Goal: Task Accomplishment & Management: Manage account settings

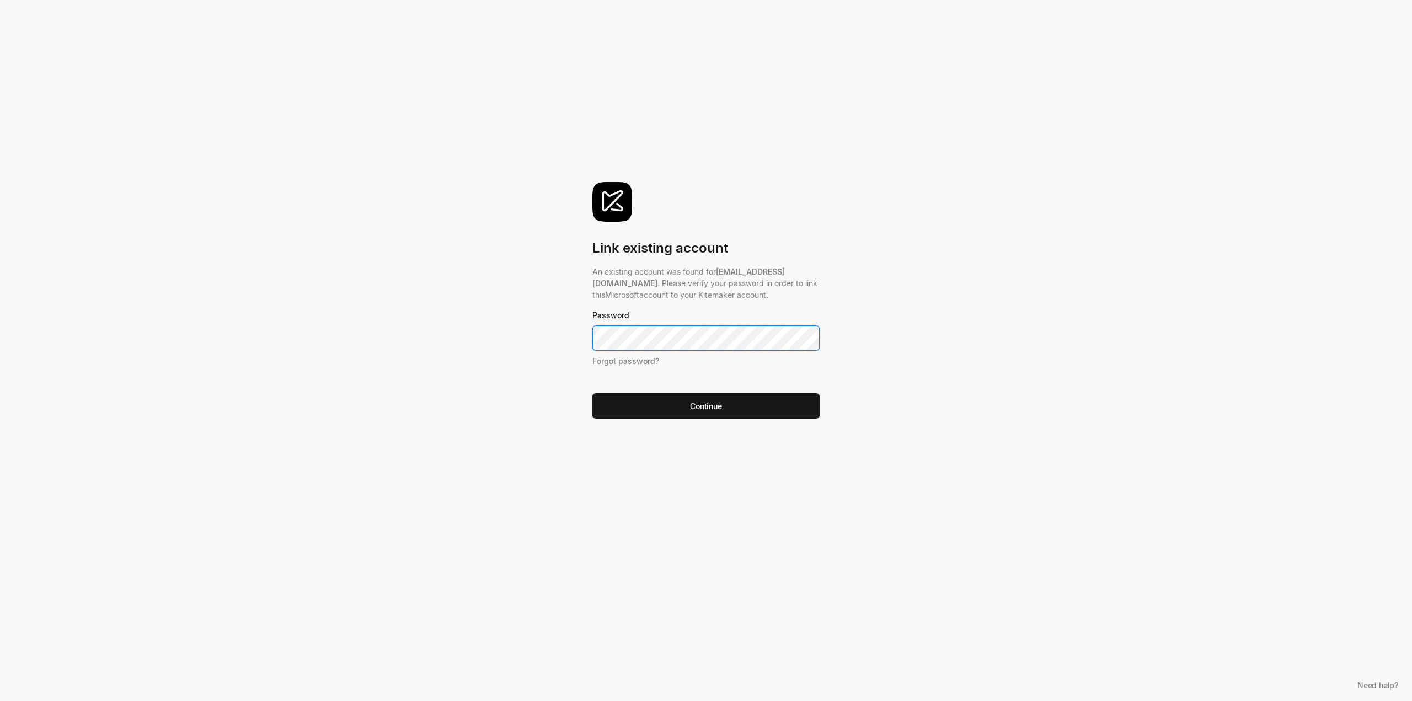
click at [592, 393] on button "Continue" at bounding box center [705, 405] width 227 height 25
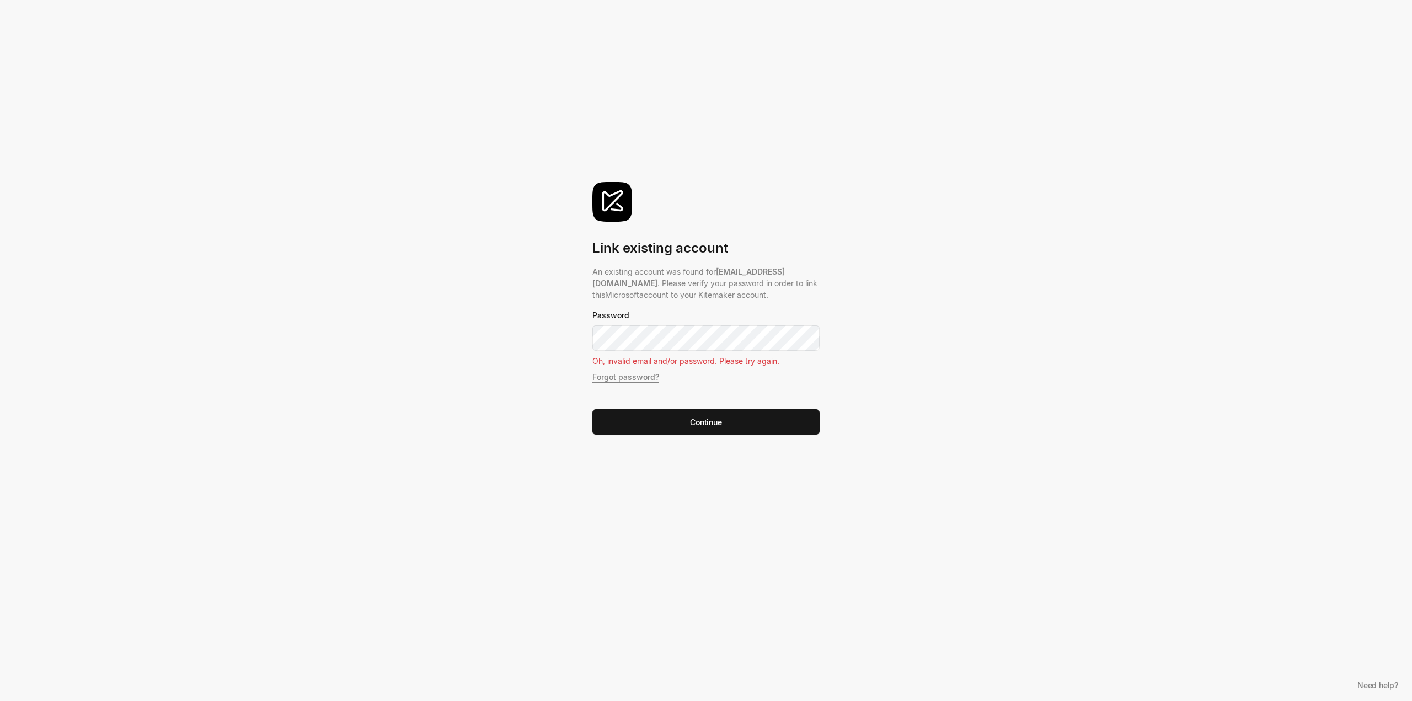
click at [655, 375] on link "Forgot password?" at bounding box center [625, 376] width 67 height 9
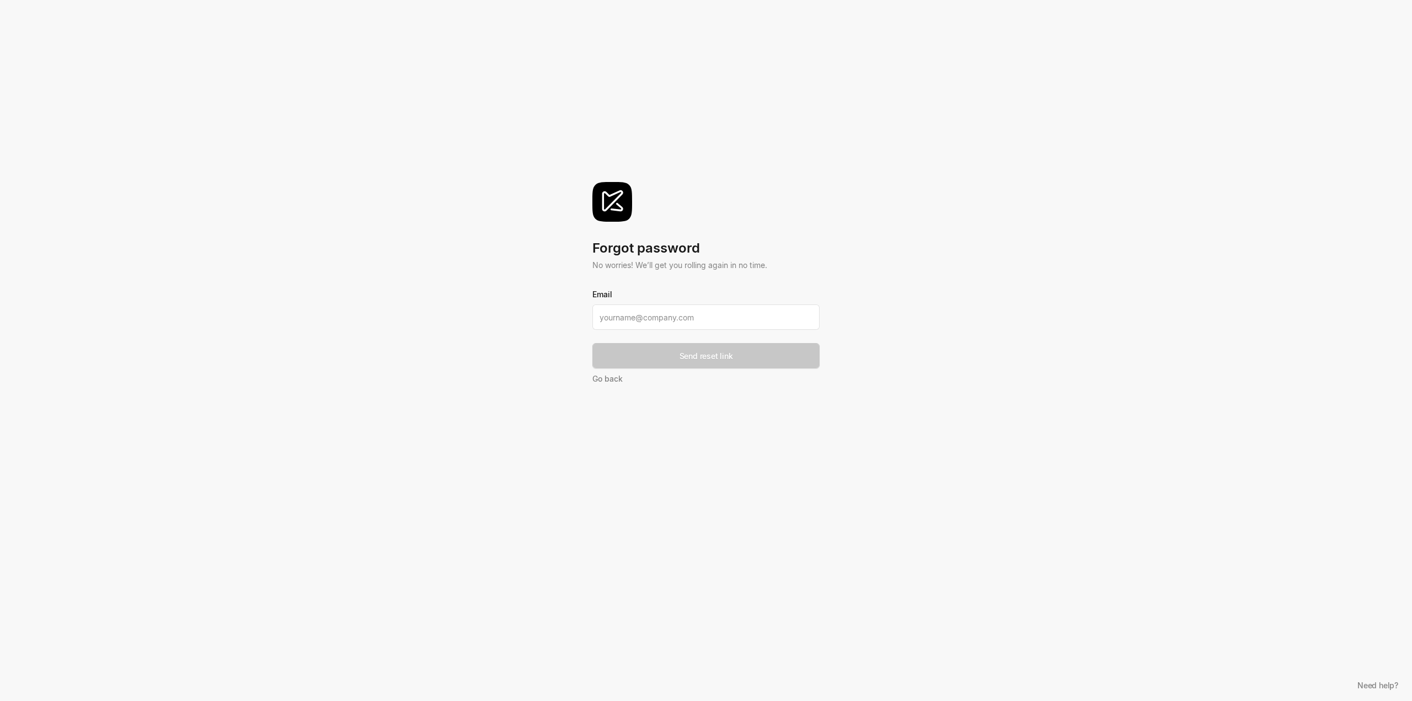
type input "[EMAIL_ADDRESS][DOMAIN_NAME]"
click at [667, 355] on button "Send reset link" at bounding box center [705, 355] width 227 height 25
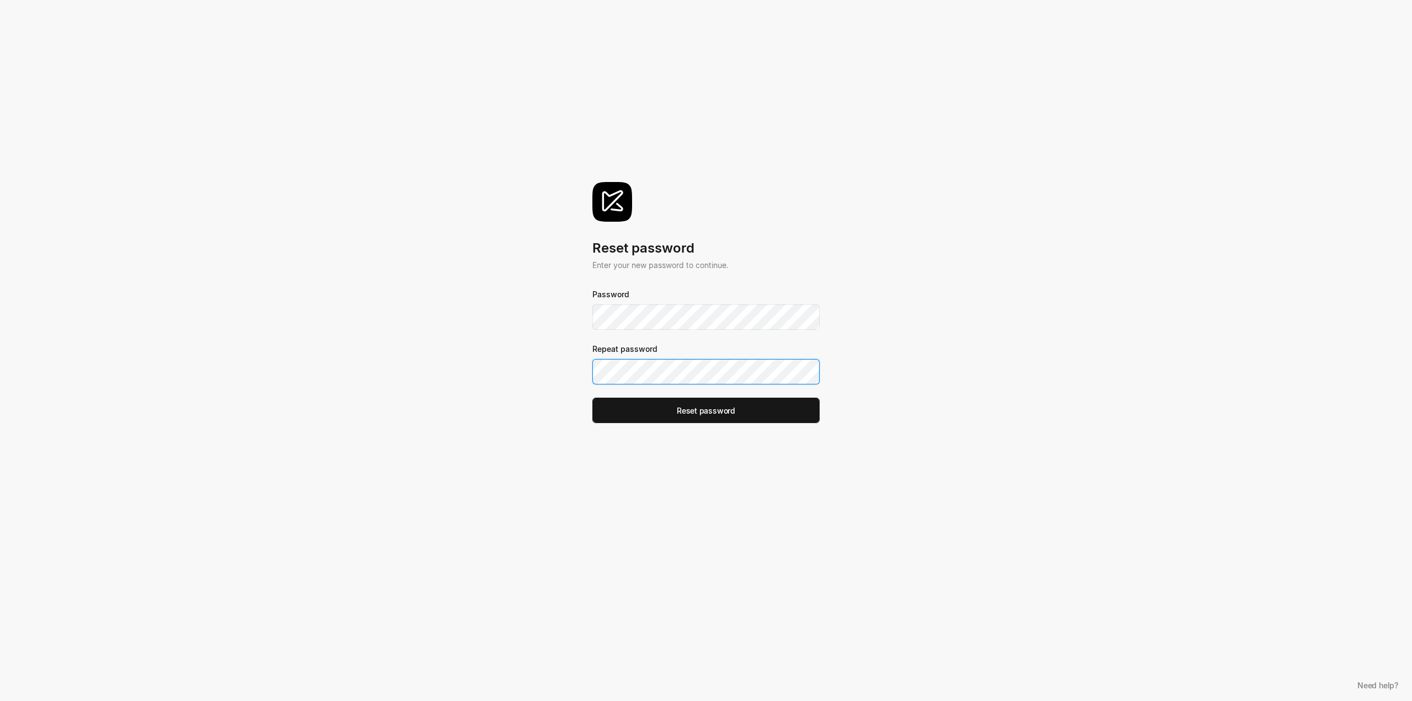
click at [592, 398] on button "Reset password" at bounding box center [705, 410] width 227 height 25
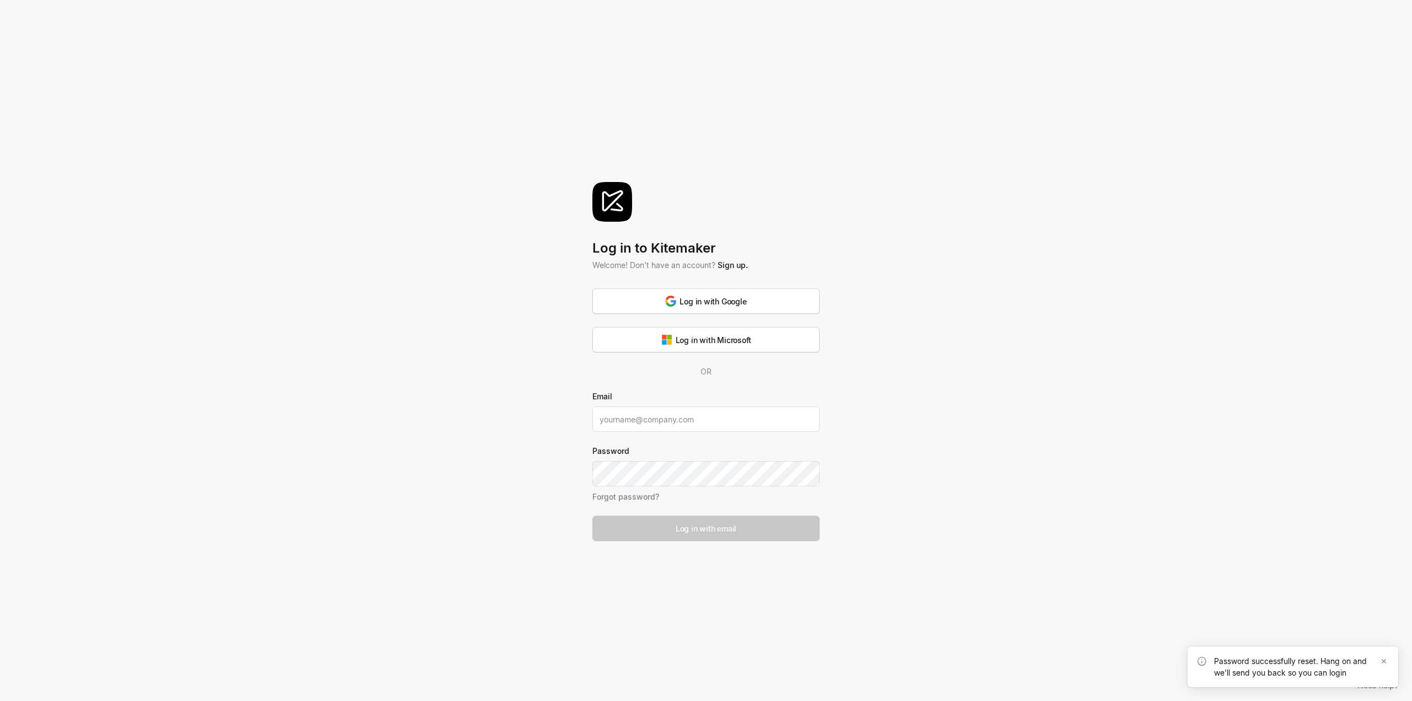
type input "[EMAIL_ADDRESS][DOMAIN_NAME]"
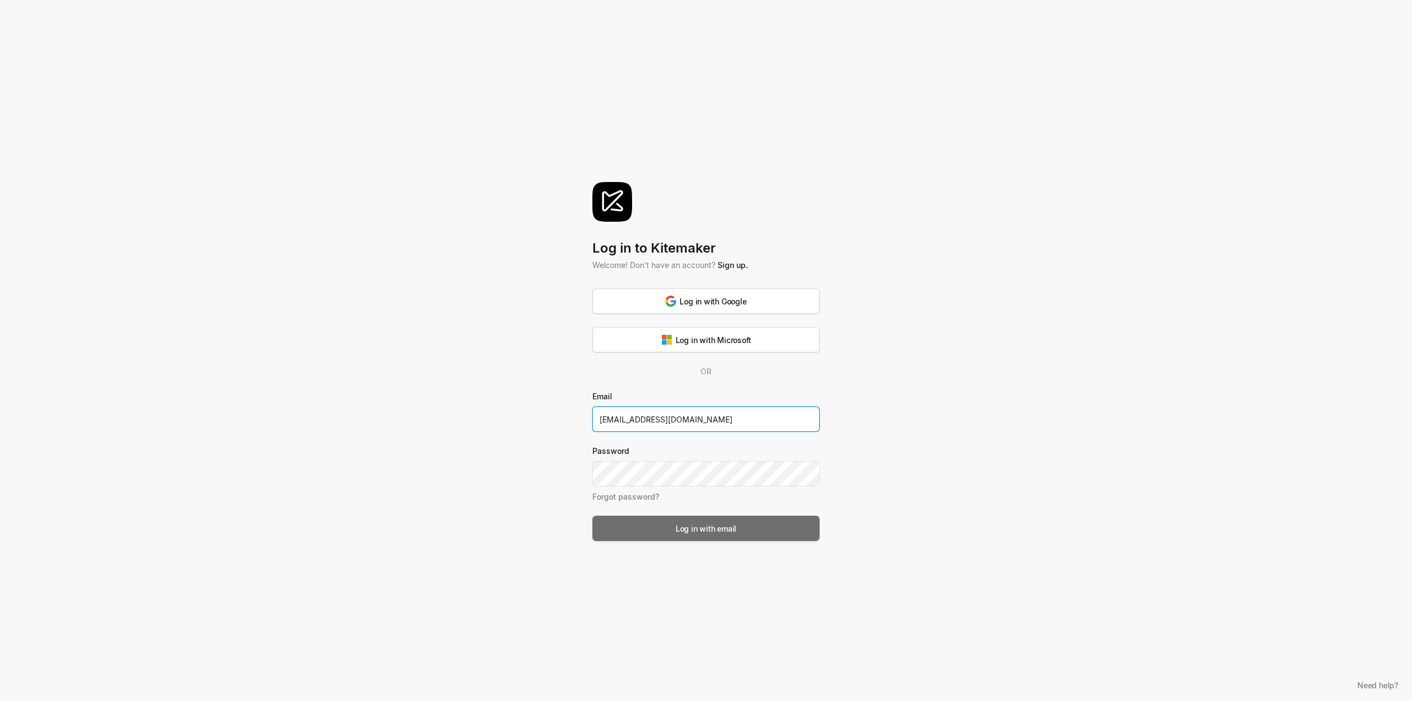
click at [655, 530] on button "Log in with email" at bounding box center [705, 528] width 227 height 25
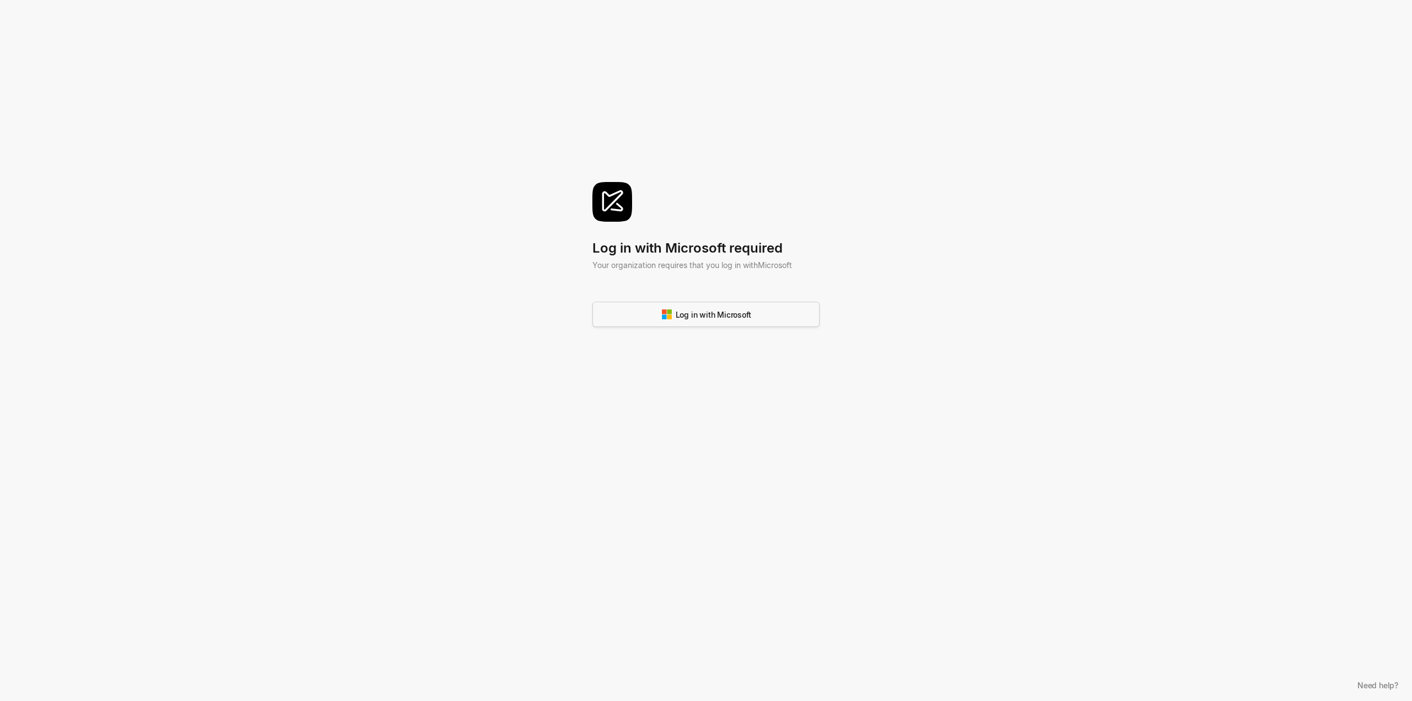
click at [692, 311] on div "Log in with Microsoft" at bounding box center [706, 315] width 90 height 12
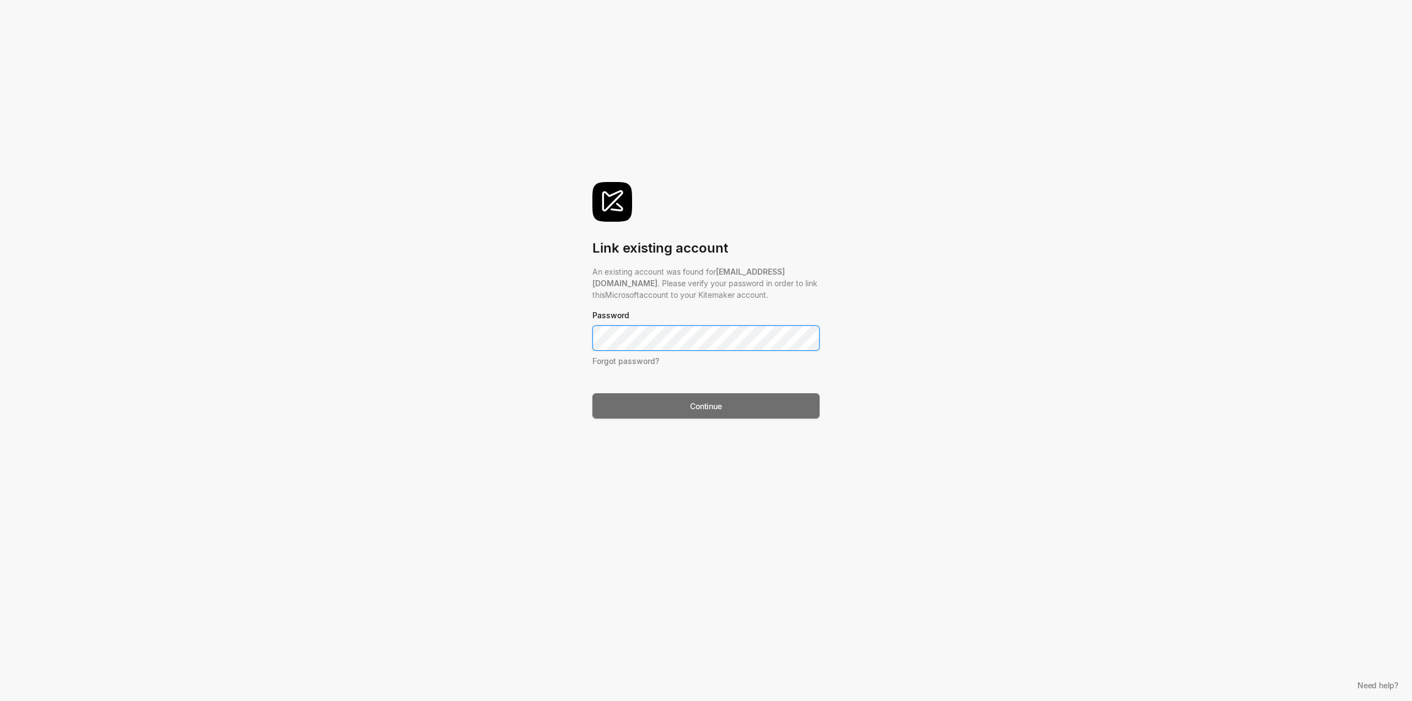
click at [696, 402] on div "Continue" at bounding box center [705, 406] width 31 height 12
